Goal: Check status: Check status

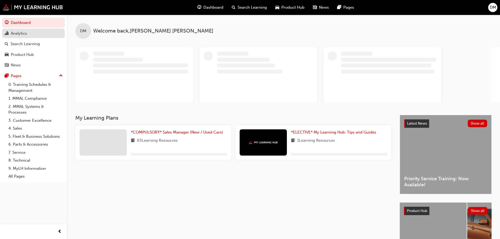
click at [25, 33] on div "Analytics" at bounding box center [19, 33] width 16 height 6
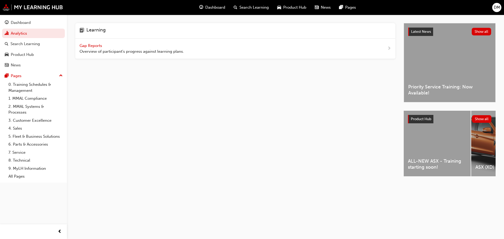
click at [91, 46] on span "Gap Reports" at bounding box center [92, 45] width 24 height 5
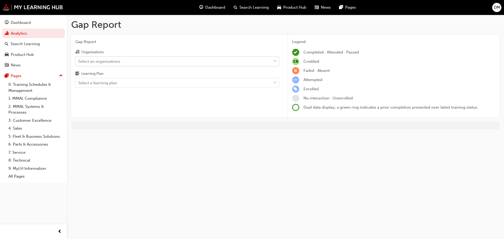
click at [135, 65] on div "Select an organisations" at bounding box center [174, 61] width 196 height 9
click at [79, 63] on input "Organisations Select an organisations" at bounding box center [78, 61] width 1 height 4
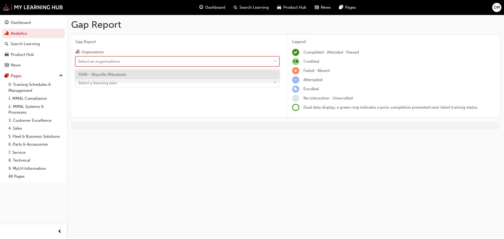
click at [135, 65] on div "Select an organisations" at bounding box center [174, 61] width 196 height 9
click at [79, 63] on input "Organisations option S549 - Wayville Mitsubishi focused, 1 of 1. 1 result avail…" at bounding box center [78, 61] width 1 height 4
click at [135, 65] on div "Select an organisations" at bounding box center [174, 61] width 196 height 9
click at [79, 63] on input "Organisations option S549 - Wayville Mitsubishi focused, 1 of 1. 1 result avail…" at bounding box center [78, 61] width 1 height 4
click at [133, 75] on div "S549 - Wayville Mitsubishi" at bounding box center [177, 75] width 204 height 10
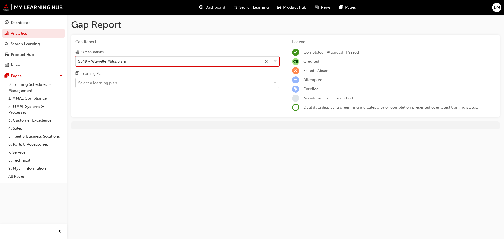
click at [132, 84] on div "Select a learning plan" at bounding box center [174, 83] width 196 height 9
click at [79, 84] on input "Learning Plan Select a learning plan" at bounding box center [78, 83] width 1 height 4
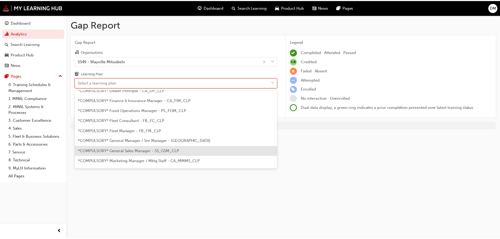
scroll to position [53, 0]
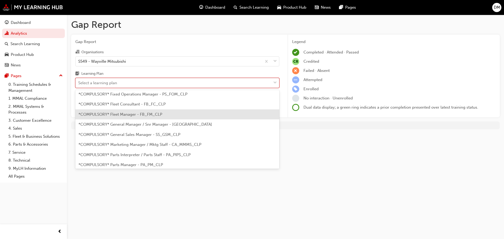
click at [137, 115] on span "*COMPULSORY* Fleet Manager - FB_FM_CLP" at bounding box center [121, 114] width 84 height 5
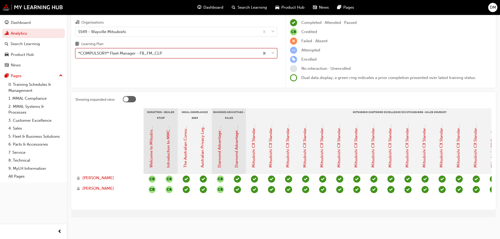
click at [164, 51] on div "*COMPULSORY* Fleet Manager - FB_FM_CLP" at bounding box center [168, 53] width 184 height 9
click at [79, 51] on input "Learning Plan option *COMPULSORY* Fleet Manager - FB_FM_CLP, selected. 0 result…" at bounding box center [78, 53] width 1 height 4
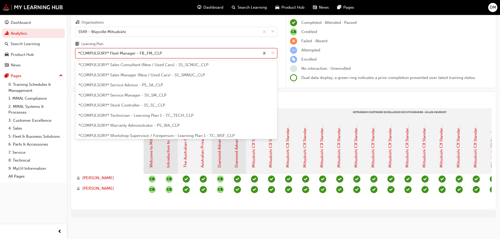
scroll to position [164, 0]
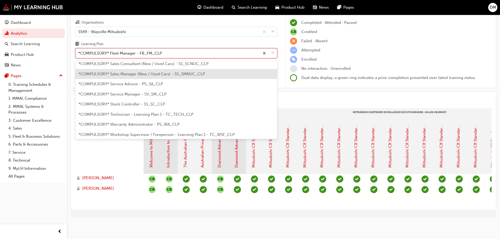
click at [148, 72] on span "*COMPULSORY* Sales Manager (New / Used Cars) - SS_SMNUC_CLP" at bounding box center [142, 74] width 127 height 5
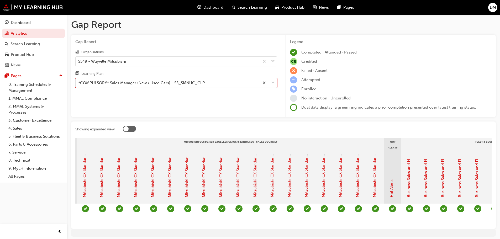
scroll to position [0, 128]
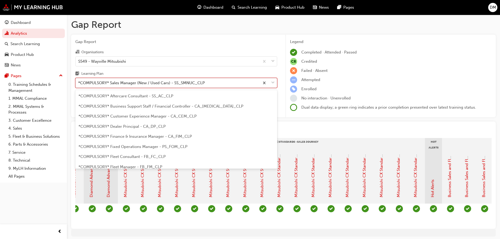
click at [156, 83] on div "*COMPULSORY* Sales Manager (New / Used Cars) - SS_SMNUC_CLP" at bounding box center [141, 83] width 127 height 6
click at [79, 83] on input "Learning Plan option *COMPULSORY* Sales Manager (New / Used Cars) - SS_SMNUC_CL…" at bounding box center [78, 83] width 1 height 4
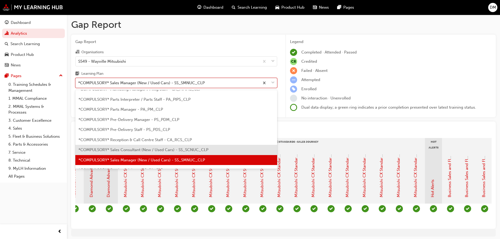
click at [142, 150] on span "*COMPULSORY* Sales Consultant (New / Used Cars) - SS_SCNUC_CLP" at bounding box center [144, 150] width 130 height 5
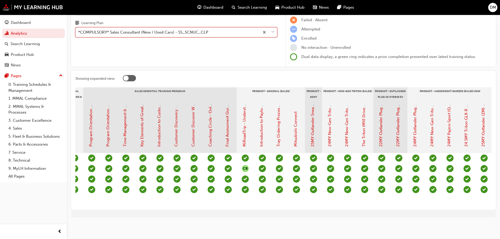
scroll to position [0, 522]
